Goal: Transaction & Acquisition: Purchase product/service

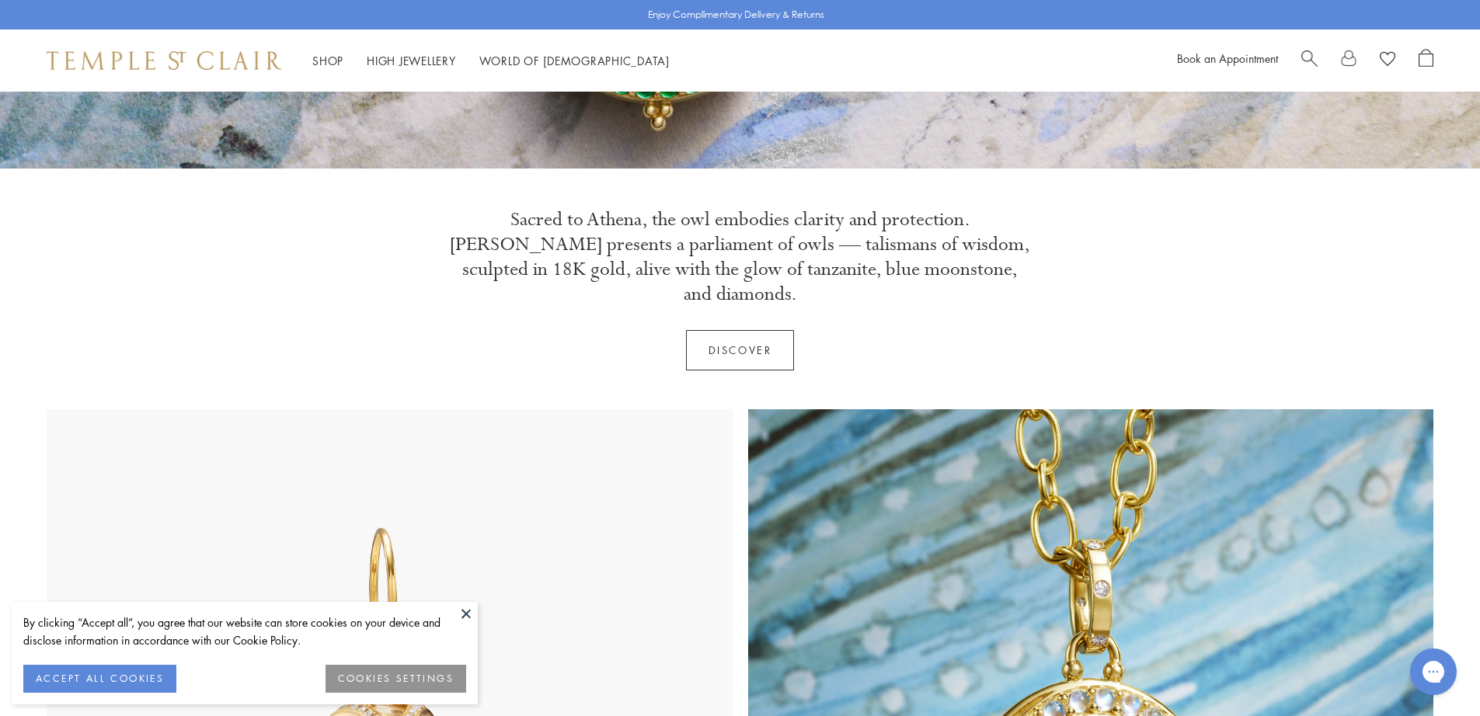
scroll to position [740, 0]
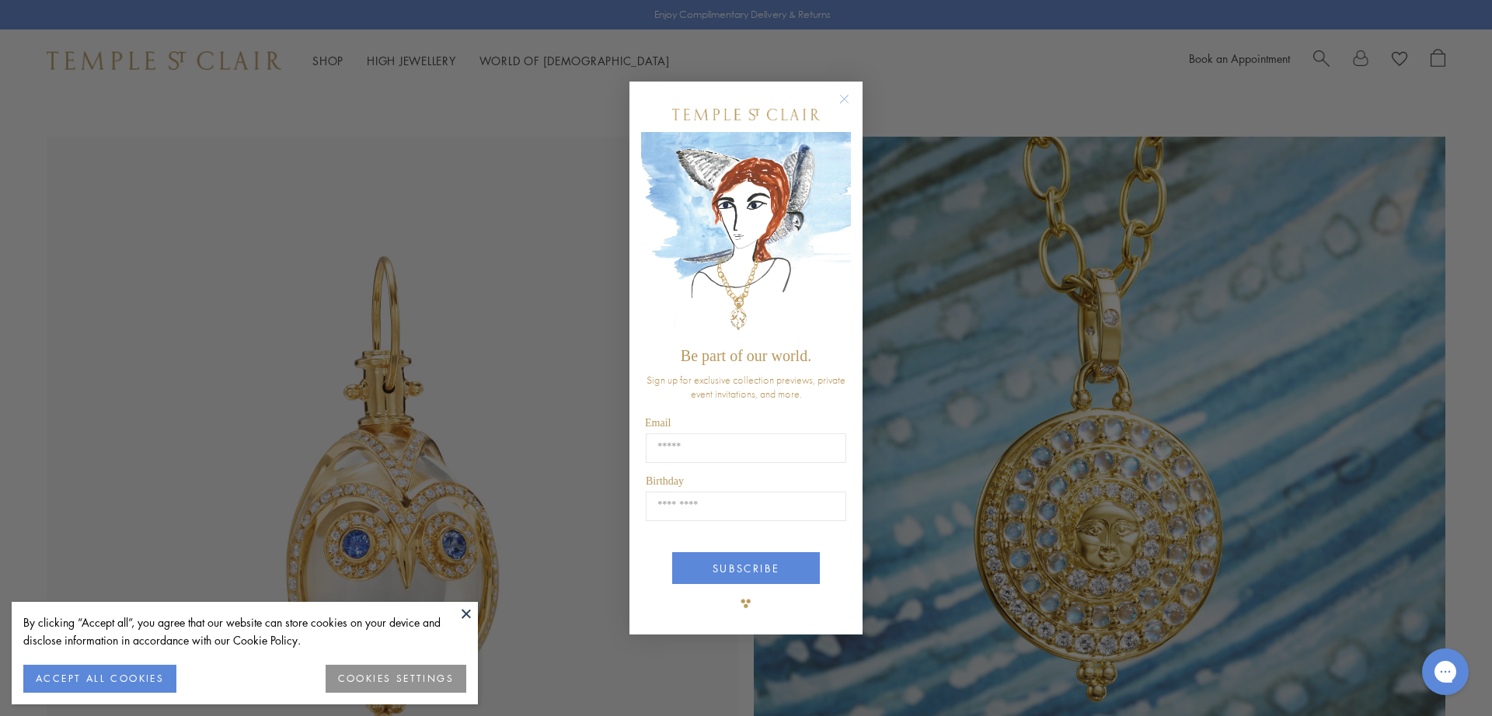
click at [845, 99] on circle "Close dialog" at bounding box center [844, 99] width 19 height 19
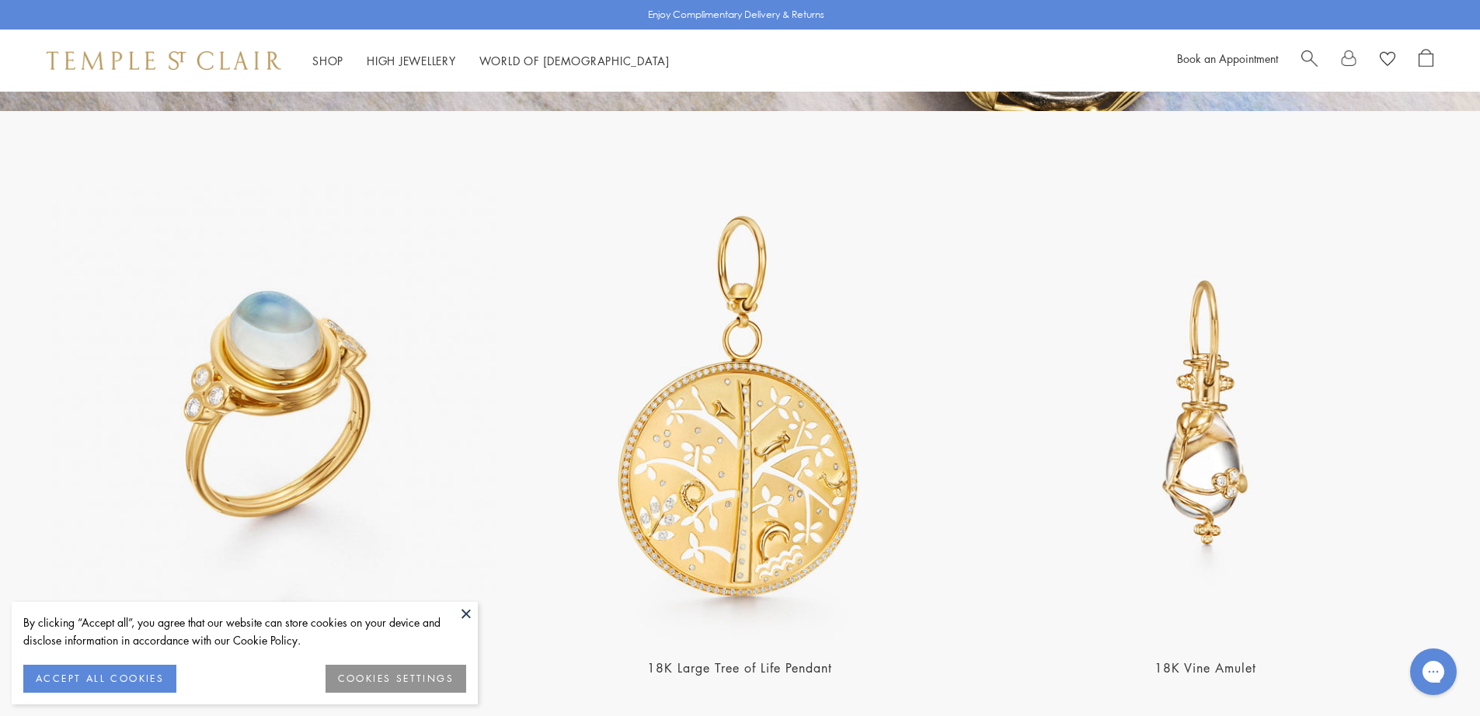
scroll to position [3660, 0]
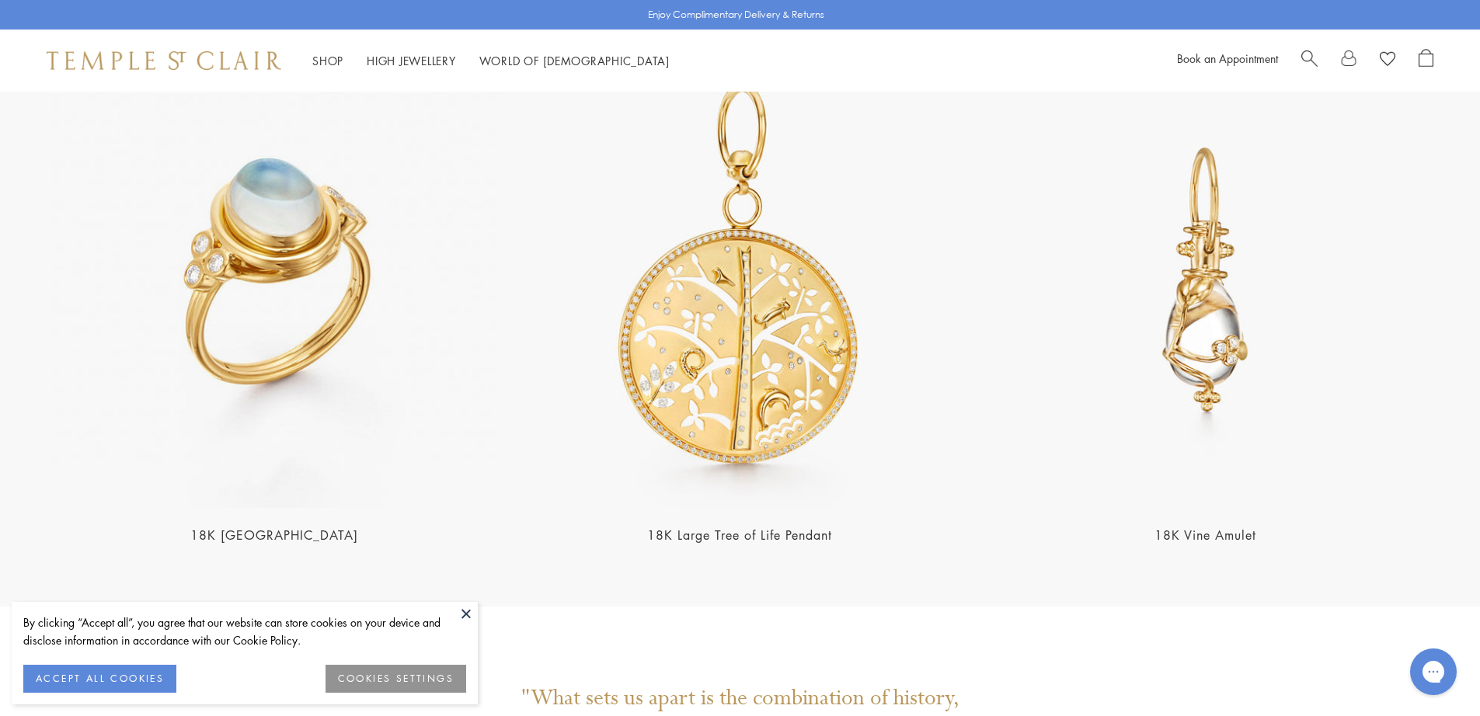
click at [271, 228] on img at bounding box center [275, 280] width 456 height 456
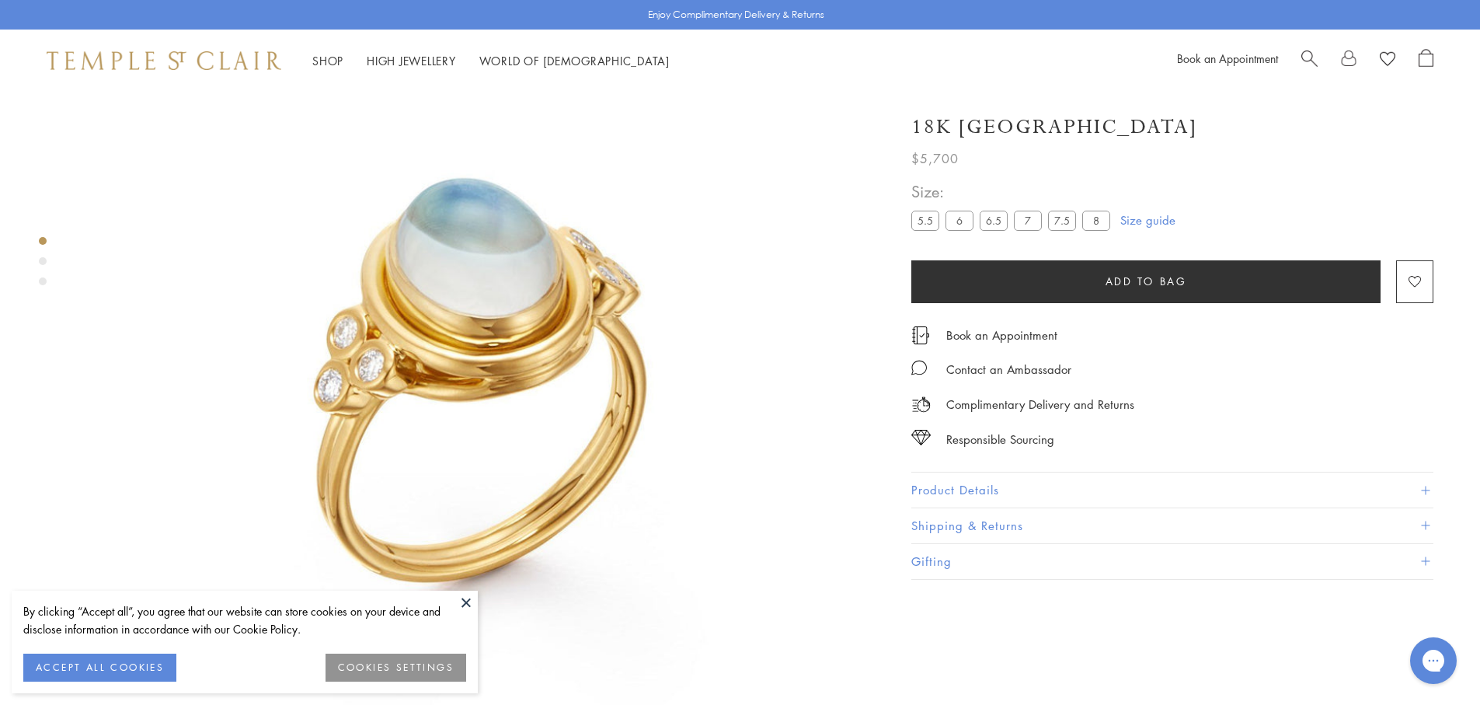
scroll to position [176, 0]
